Goal: Check status: Check status

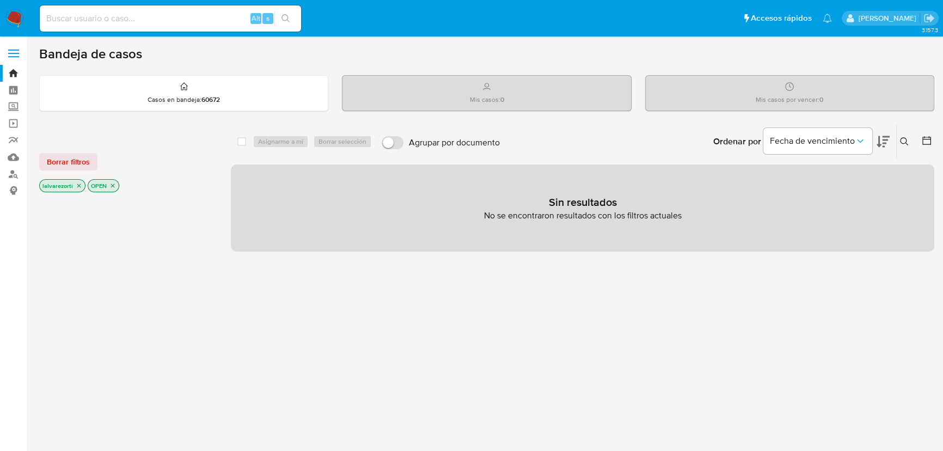
click at [77, 188] on icon "close-filter" at bounding box center [79, 185] width 7 height 7
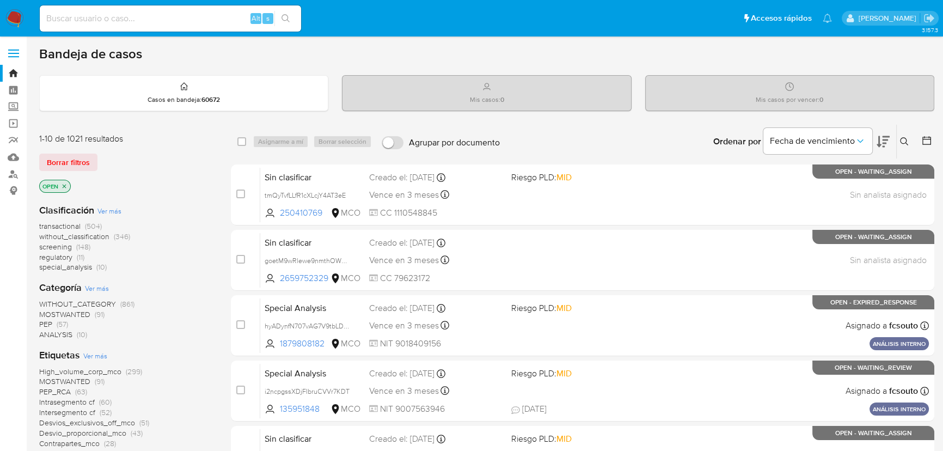
click at [68, 185] on p "OPEN" at bounding box center [55, 186] width 30 height 12
click at [66, 185] on icon "close-filter" at bounding box center [64, 186] width 7 height 7
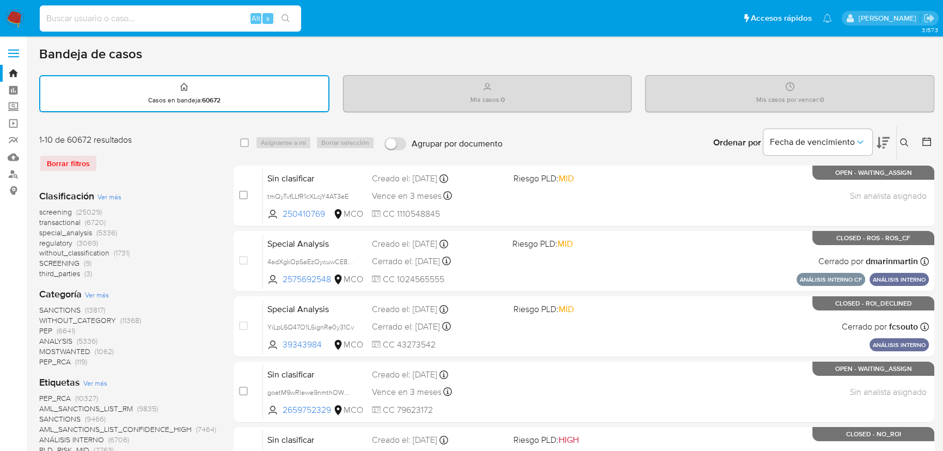
click at [119, 14] on input at bounding box center [170, 18] width 261 height 14
paste input "32793234"
type input "32793234"
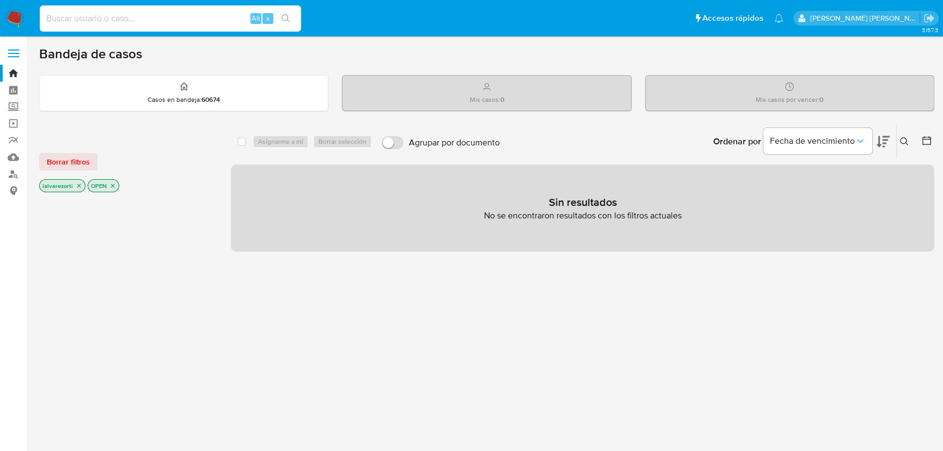
click at [147, 14] on input at bounding box center [170, 18] width 261 height 14
click at [110, 185] on icon "close-filter" at bounding box center [112, 185] width 7 height 7
click at [77, 187] on icon "close-filter" at bounding box center [79, 187] width 4 height 4
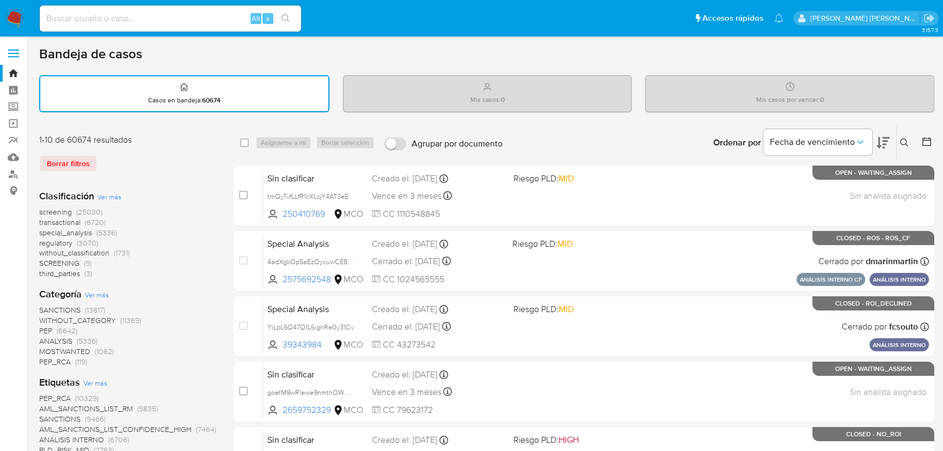
click at [103, 20] on input at bounding box center [170, 18] width 261 height 14
paste input "80133715"
type input "80133715"
click at [291, 17] on button "search-icon" at bounding box center [285, 18] width 22 height 15
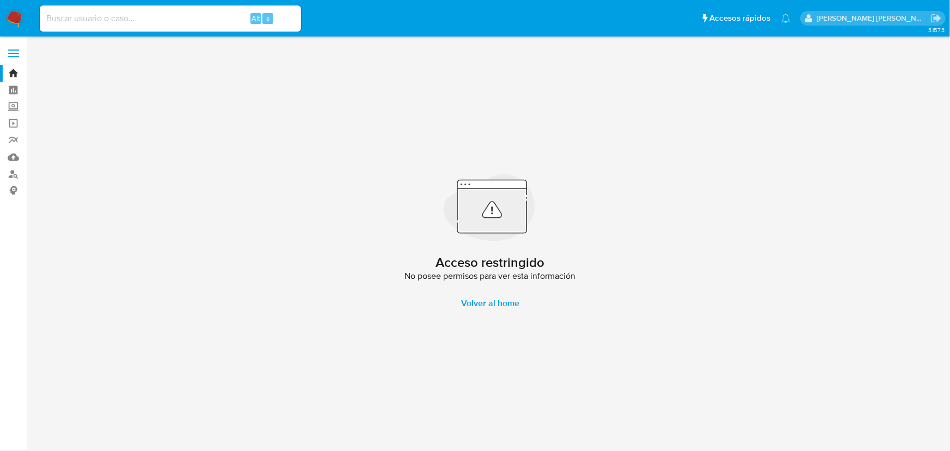
click at [197, 9] on div "Alt s" at bounding box center [170, 18] width 261 height 26
click at [194, 17] on input at bounding box center [170, 18] width 261 height 14
paste input "55781290"
type input "55781290"
click at [288, 19] on icon "search-icon" at bounding box center [286, 18] width 9 height 9
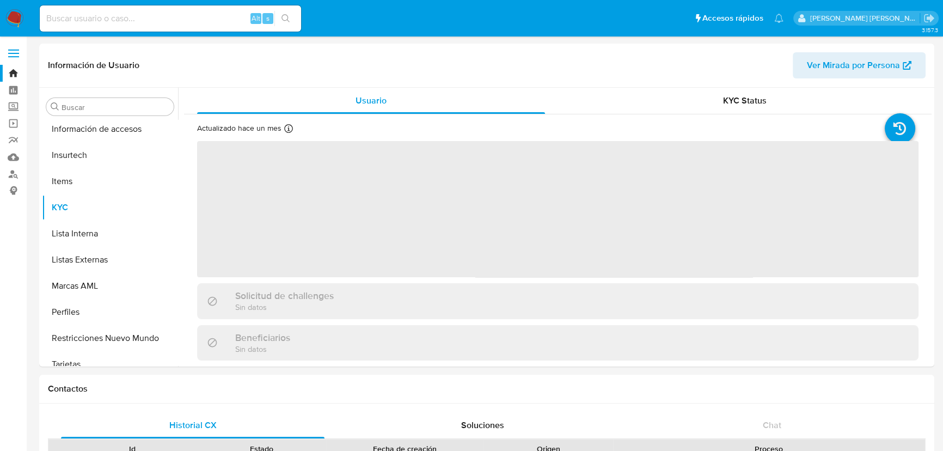
scroll to position [460, 0]
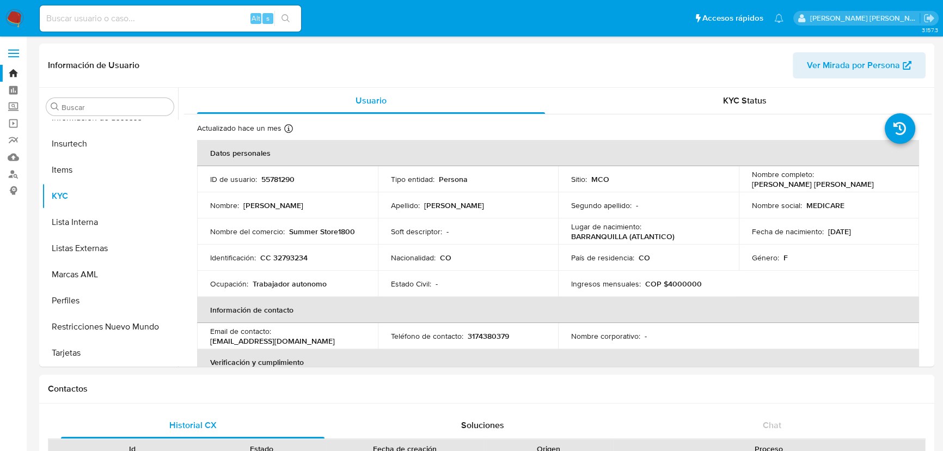
select select "10"
